Goal: Find specific page/section: Find specific page/section

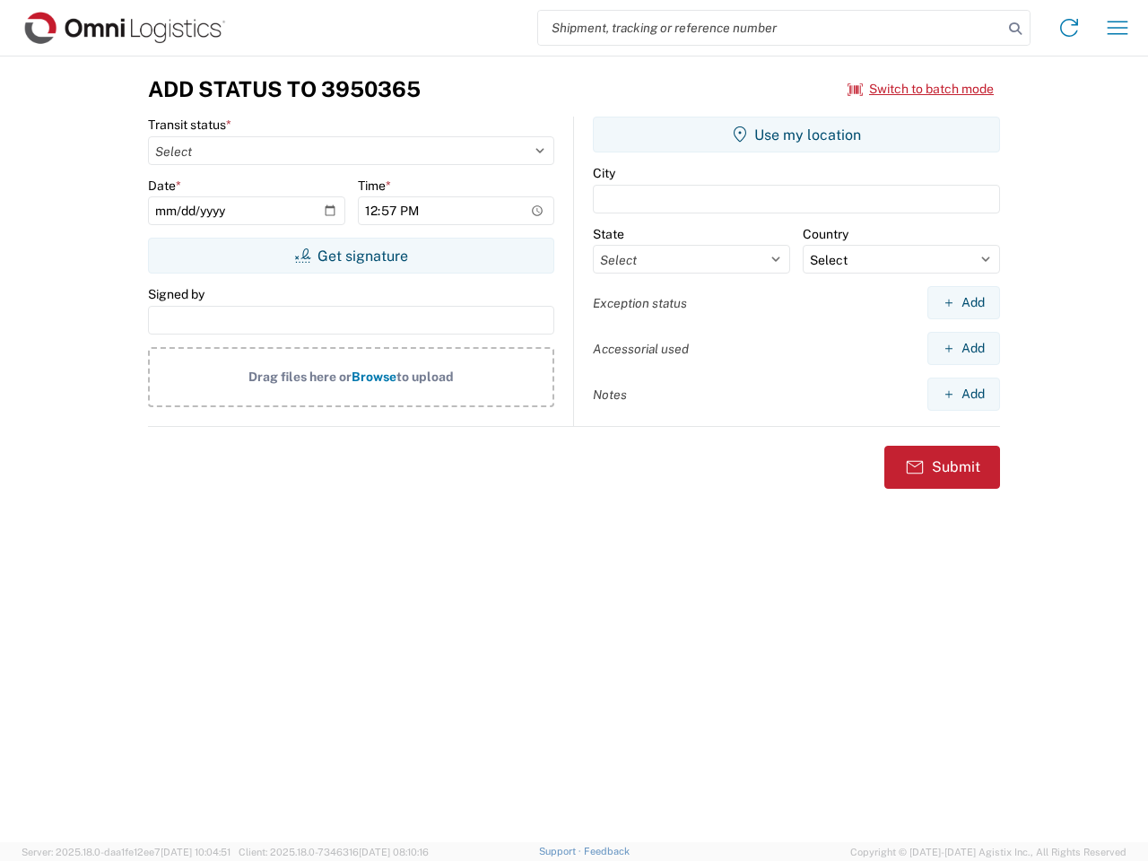
click at [771, 28] on input "search" at bounding box center [770, 28] width 465 height 34
click at [1016, 29] on icon at bounding box center [1015, 28] width 25 height 25
click at [1069, 28] on icon at bounding box center [1069, 27] width 29 height 29
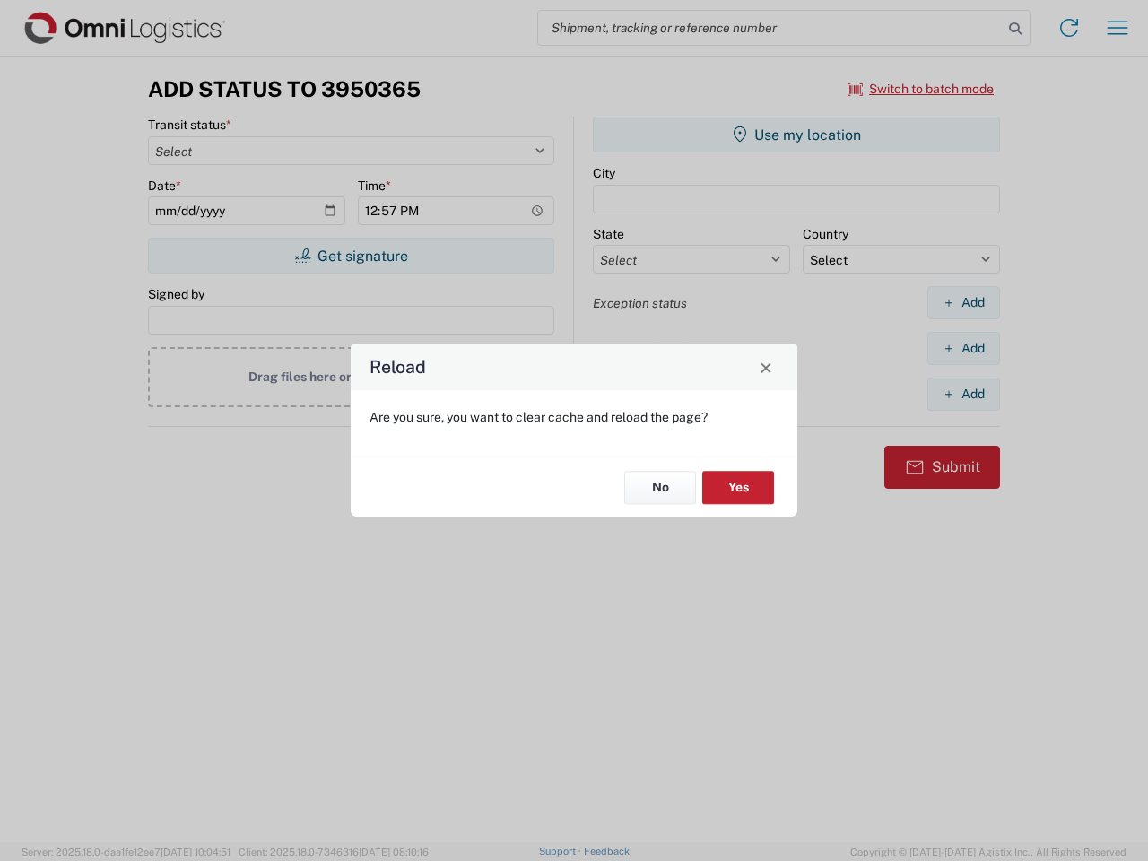
click at [1118, 28] on div "Reload Are you sure, you want to clear cache and reload the page? No Yes" at bounding box center [574, 430] width 1148 height 861
click at [921, 89] on div "Reload Are you sure, you want to clear cache and reload the page? No Yes" at bounding box center [574, 430] width 1148 height 861
click at [351, 256] on div "Reload Are you sure, you want to clear cache and reload the page? No Yes" at bounding box center [574, 430] width 1148 height 861
click at [797, 135] on div "Reload Are you sure, you want to clear cache and reload the page? No Yes" at bounding box center [574, 430] width 1148 height 861
click at [964, 302] on div "Reload Are you sure, you want to clear cache and reload the page? No Yes" at bounding box center [574, 430] width 1148 height 861
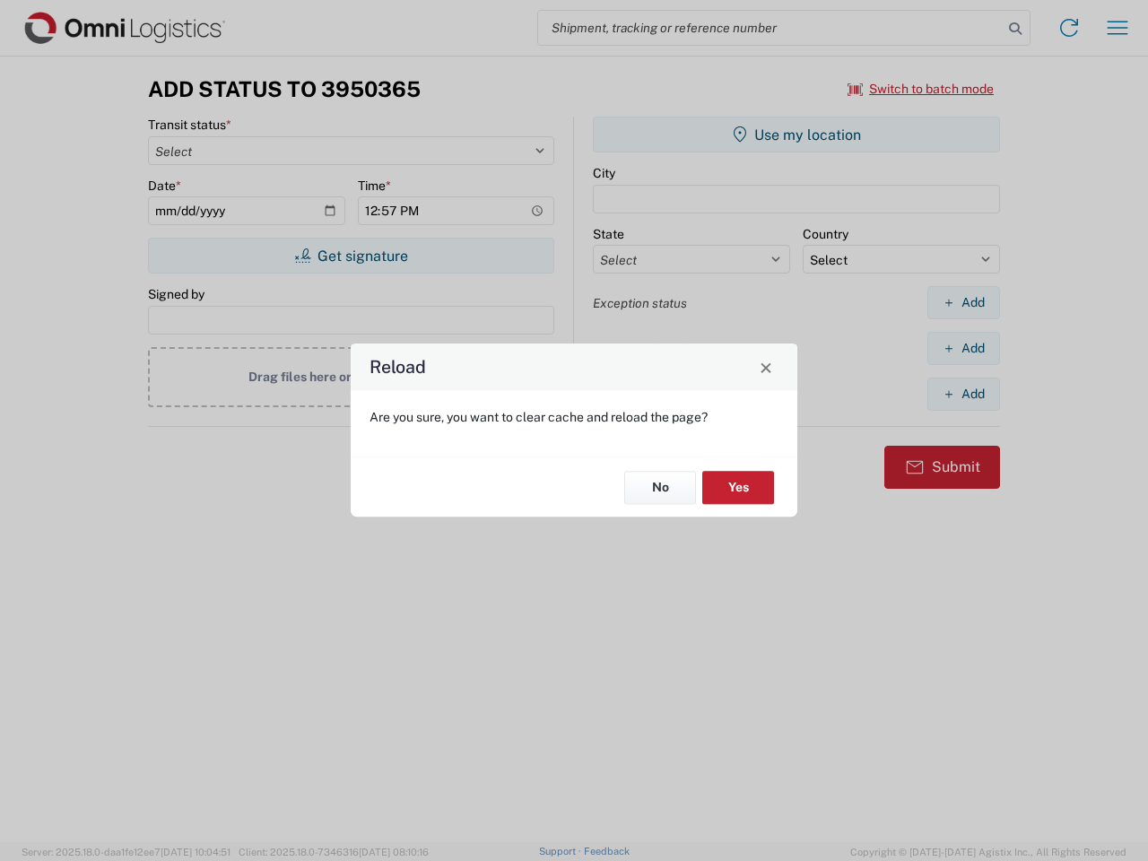
click at [964, 348] on div "Reload Are you sure, you want to clear cache and reload the page? No Yes" at bounding box center [574, 430] width 1148 height 861
click at [964, 394] on div "Reload Are you sure, you want to clear cache and reload the page? No Yes" at bounding box center [574, 430] width 1148 height 861
